Goal: Task Accomplishment & Management: Complete application form

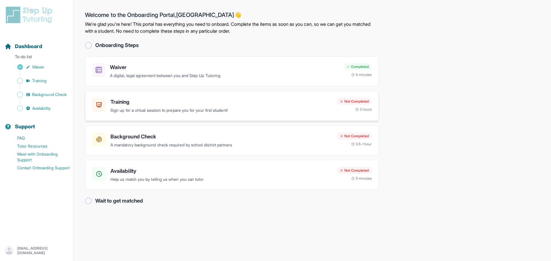
click at [281, 97] on div "Training Sign up for a virtual session to prepare you for your first student! N…" at bounding box center [232, 106] width 294 height 30
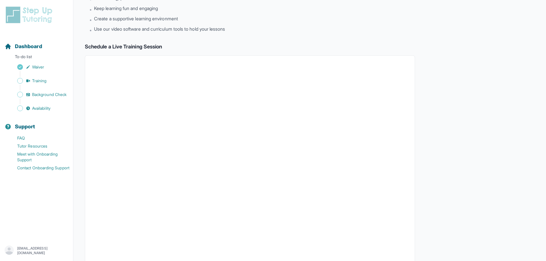
scroll to position [80, 0]
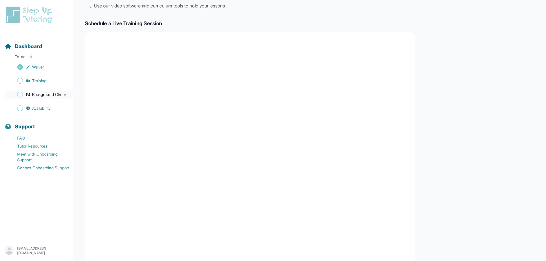
click at [51, 93] on span "Background Check" at bounding box center [49, 95] width 34 height 6
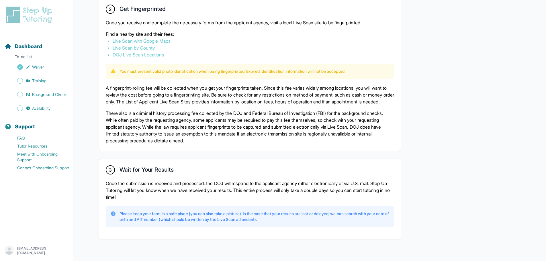
scroll to position [346, 0]
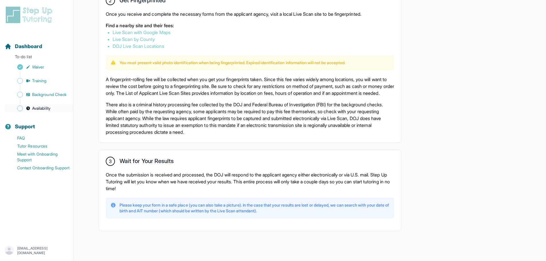
click at [47, 109] on span "Availability" at bounding box center [41, 109] width 18 height 6
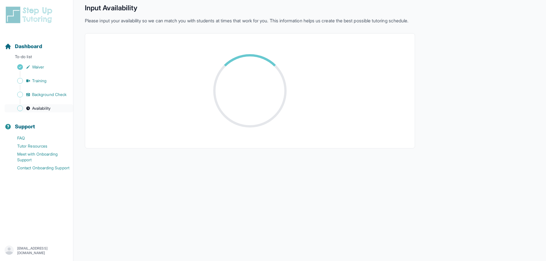
scroll to position [72, 0]
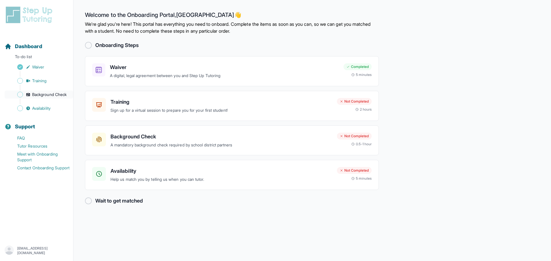
click at [60, 95] on span "Background Check" at bounding box center [49, 95] width 34 height 6
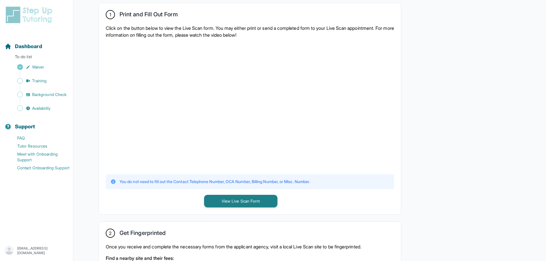
scroll to position [104, 0]
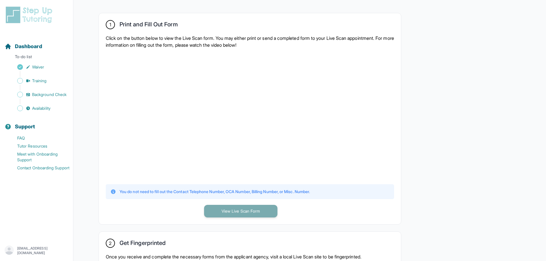
click at [230, 213] on button "View Live Scan Form" at bounding box center [240, 211] width 73 height 13
